Goal: Transaction & Acquisition: Book appointment/travel/reservation

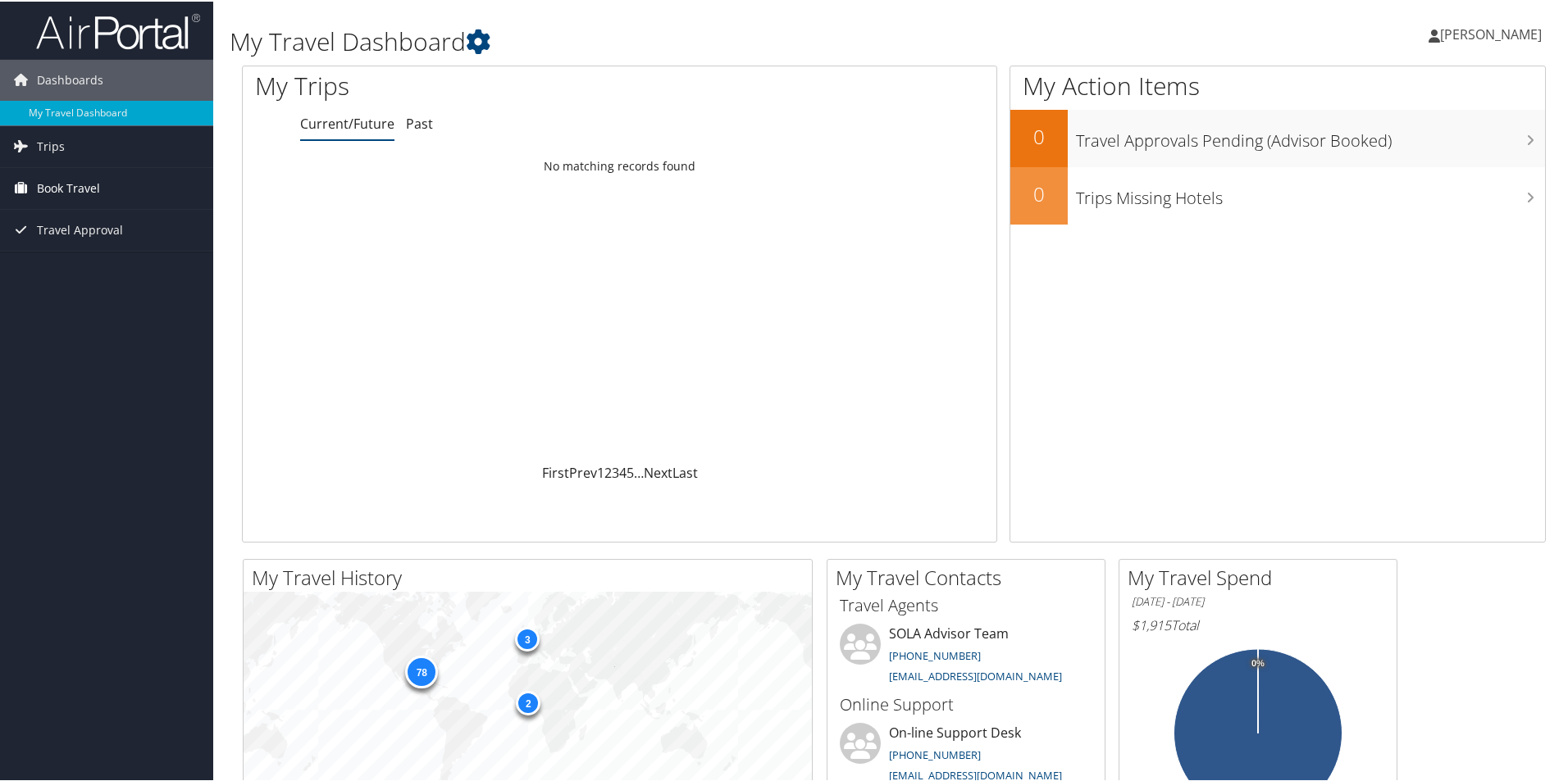
click at [75, 183] on span "Book Travel" at bounding box center [68, 187] width 63 height 41
click at [98, 238] on link "Book/Manage Online Trips" at bounding box center [106, 244] width 213 height 24
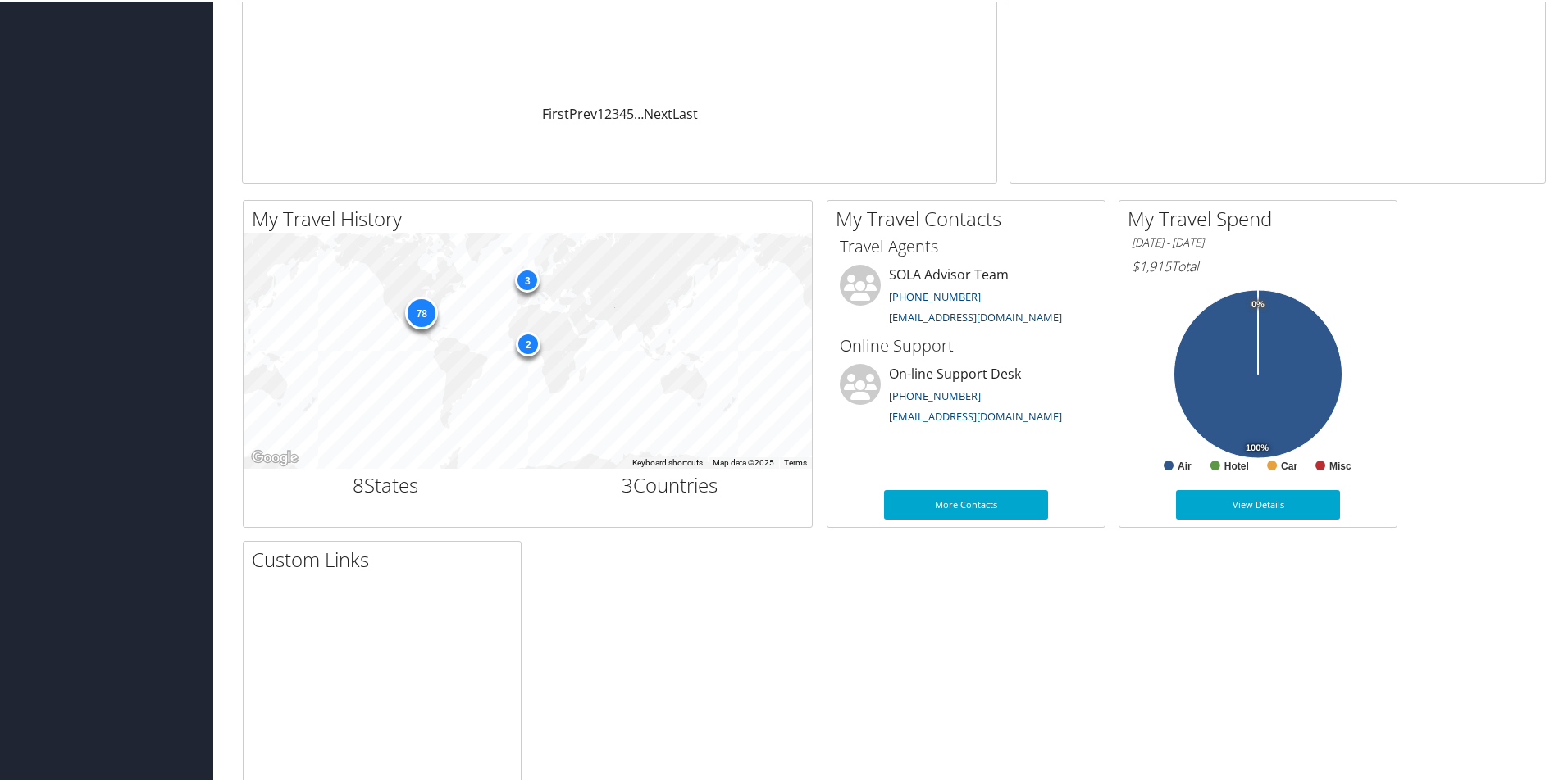
scroll to position [365, 0]
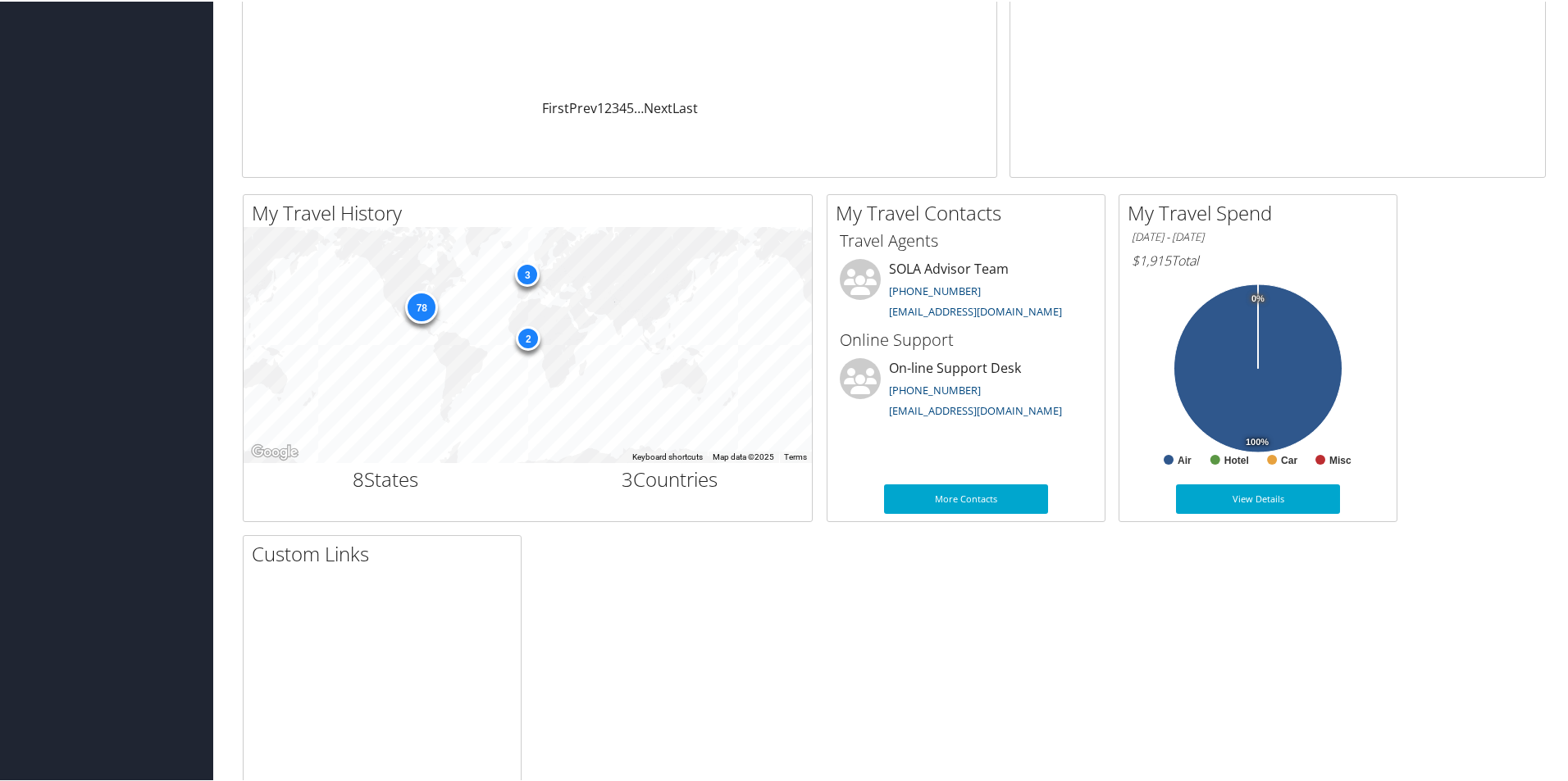
drag, startPoint x: 1567, startPoint y: 247, endPoint x: 1576, endPoint y: 100, distance: 147.3
click at [1567, 100] on html "Menu Dashboards ► My Travel Dashboard Trips ► Current/Future Trips Past Trips T…" at bounding box center [788, 25] width 1575 height 781
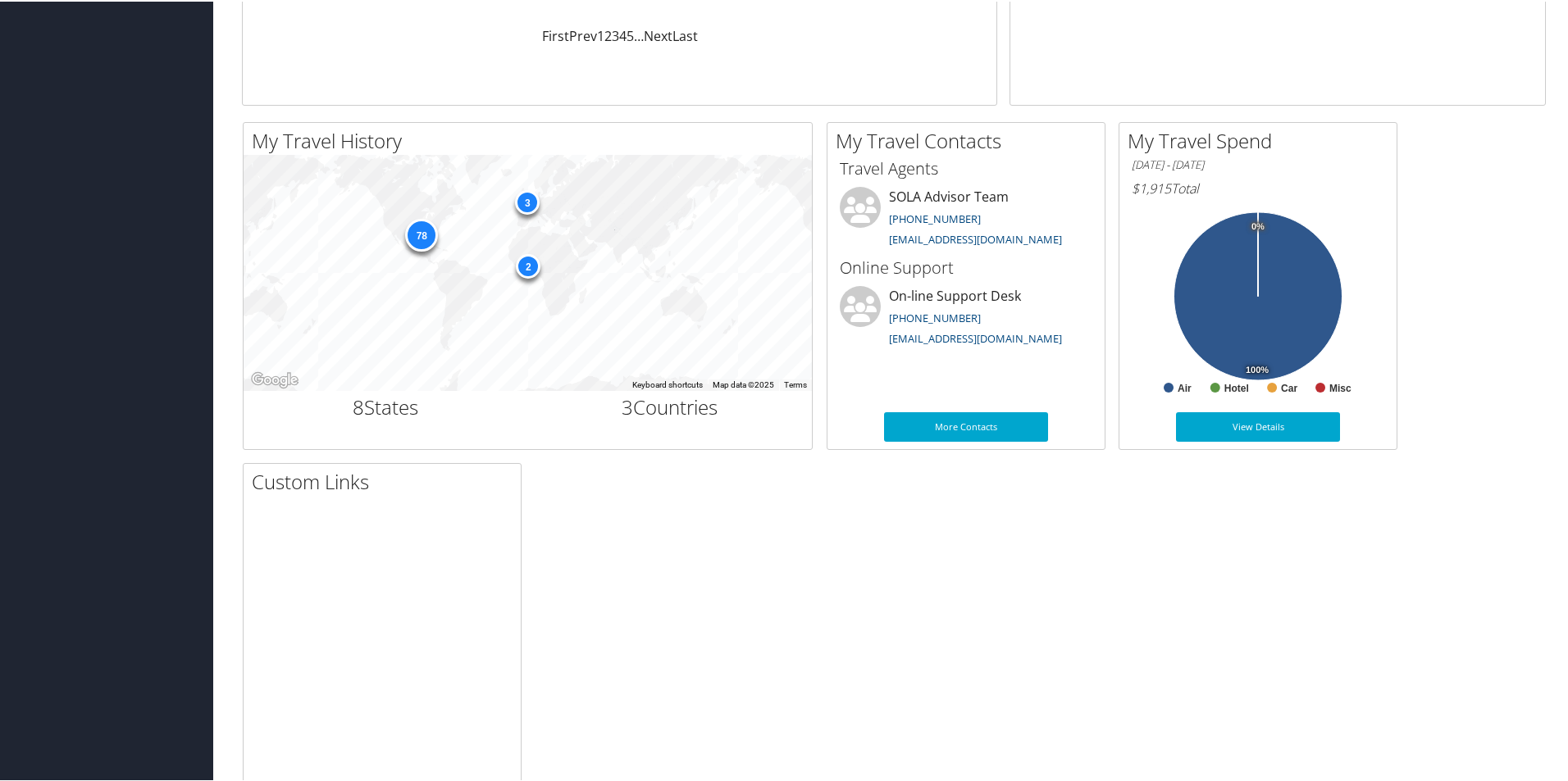
scroll to position [459, 0]
